Goal: Information Seeking & Learning: Learn about a topic

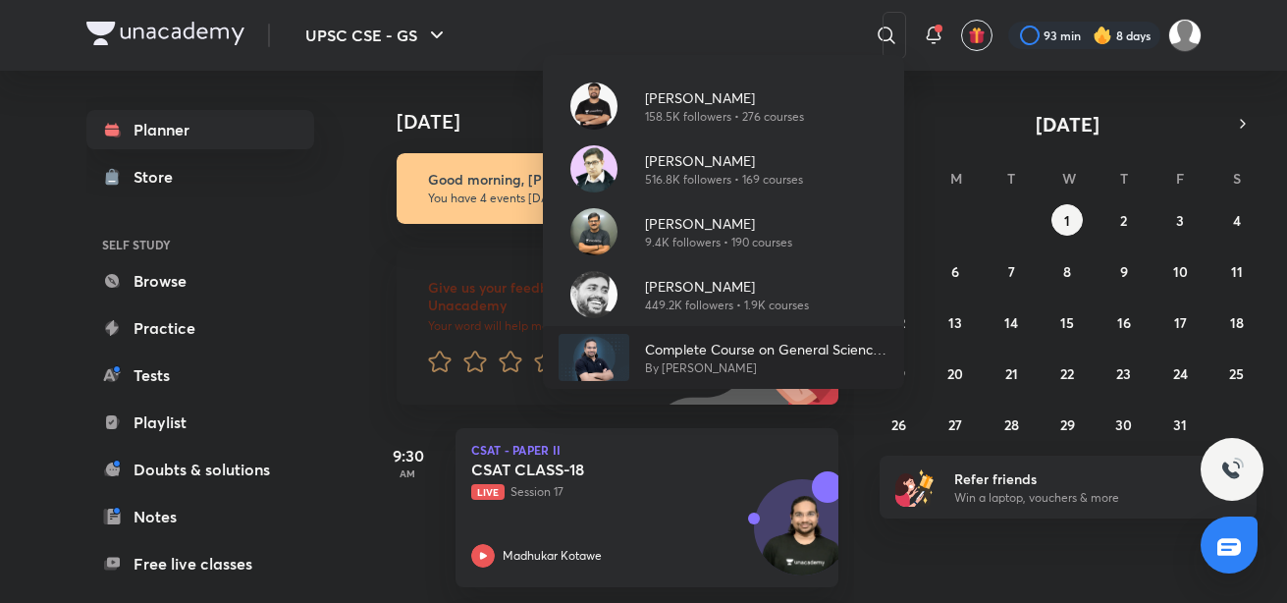
click at [697, 360] on p "By [PERSON_NAME]" at bounding box center [766, 368] width 243 height 18
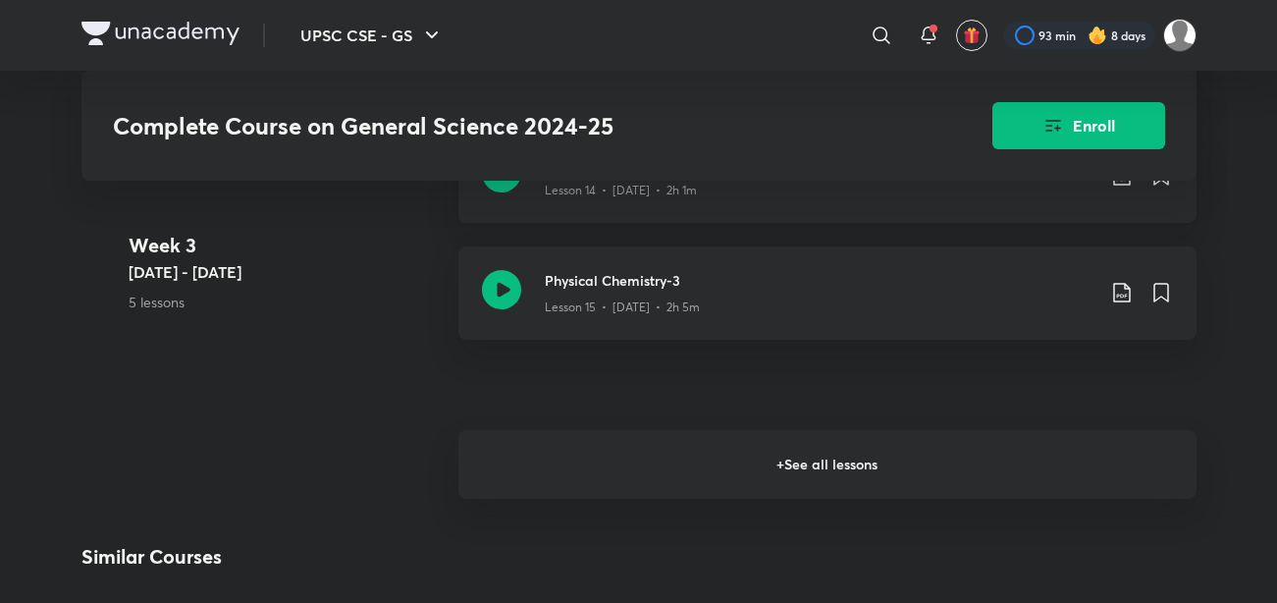
scroll to position [2851, 0]
click at [715, 477] on h6 "+ See all lessons" at bounding box center [827, 467] width 738 height 69
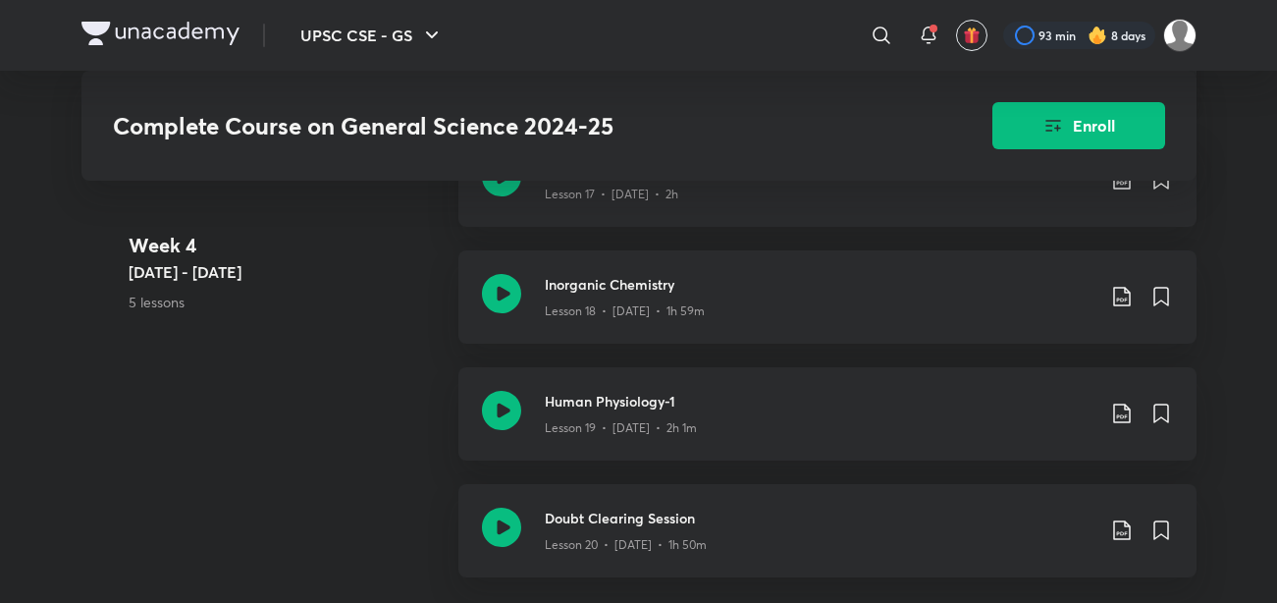
scroll to position [3308, 0]
click at [492, 312] on icon at bounding box center [500, 292] width 39 height 39
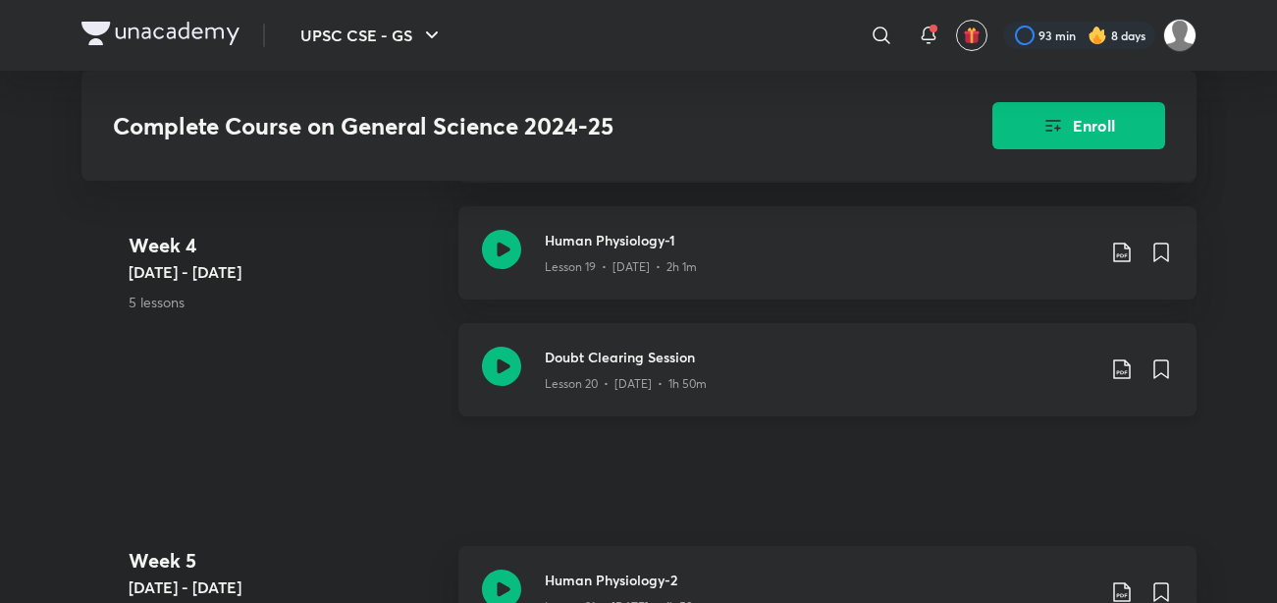
scroll to position [3469, 0]
click at [496, 385] on icon at bounding box center [500, 365] width 39 height 39
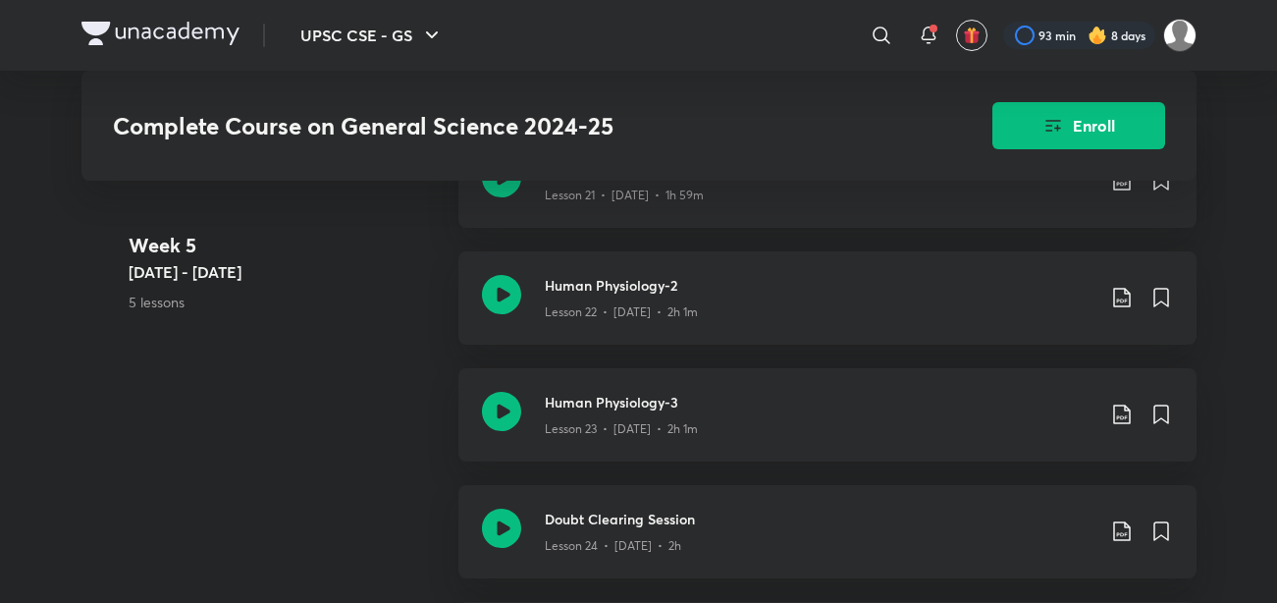
scroll to position [3880, 0]
click at [492, 536] on icon at bounding box center [500, 527] width 39 height 39
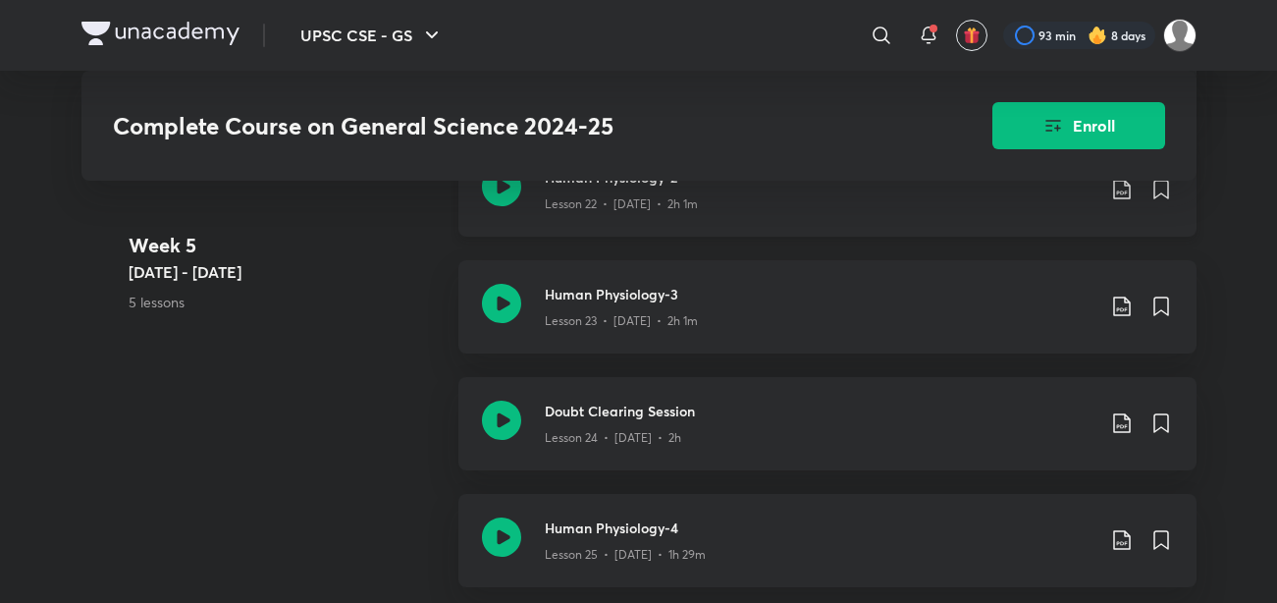
click at [492, 206] on icon at bounding box center [500, 186] width 39 height 39
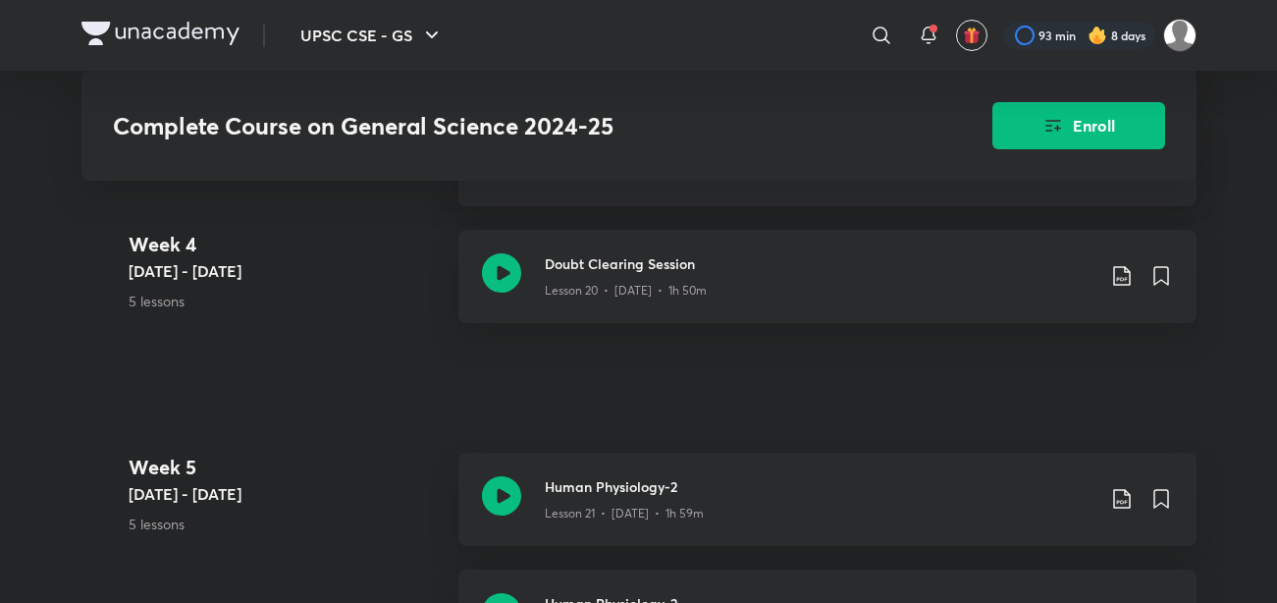
scroll to position [3562, 0]
click at [491, 497] on icon at bounding box center [500, 494] width 39 height 39
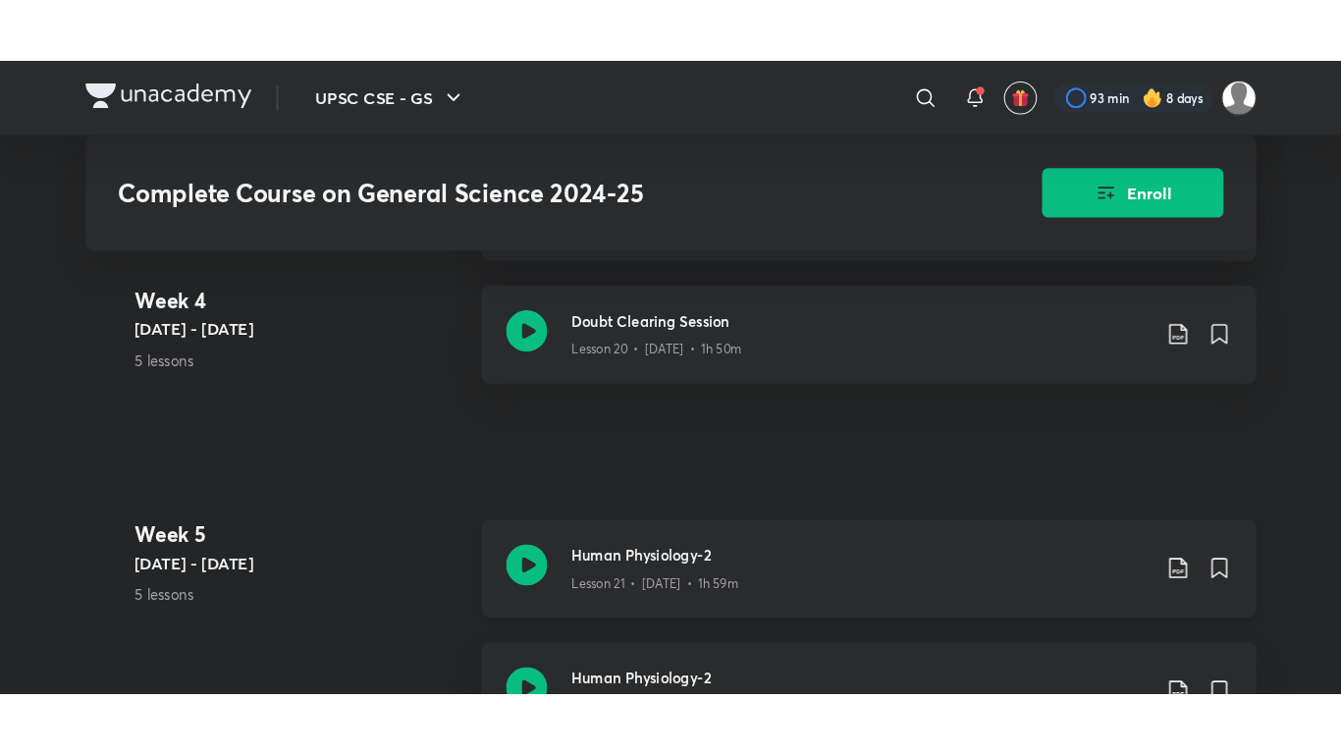
scroll to position [3578, 0]
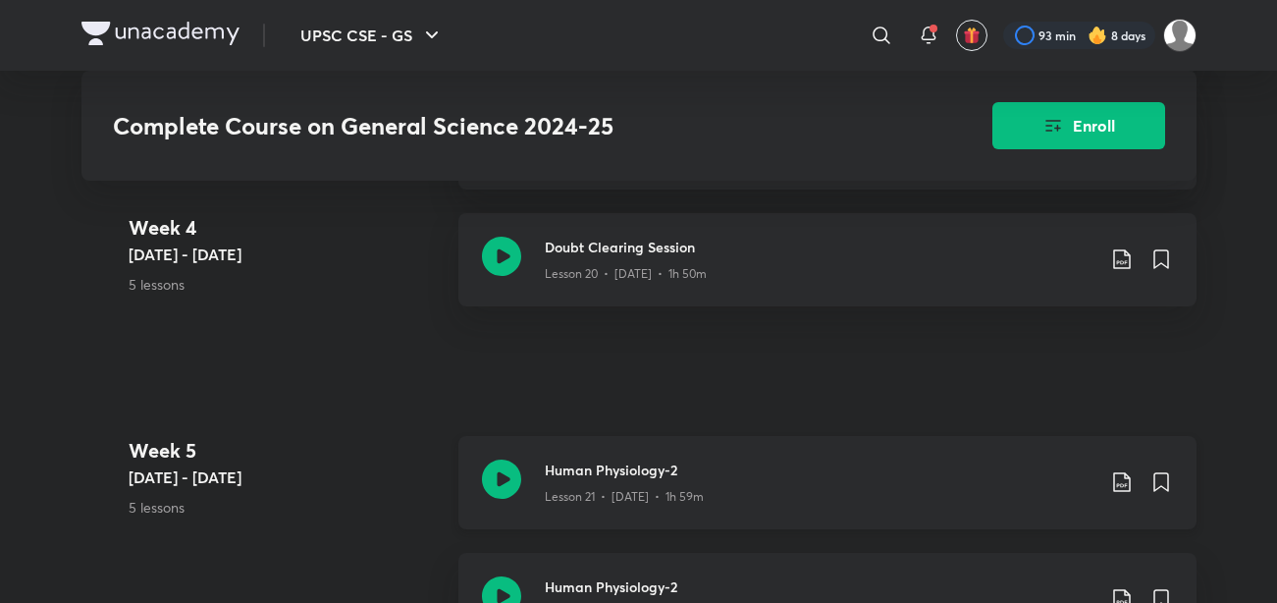
click at [517, 488] on icon at bounding box center [500, 478] width 39 height 39
